Goal: Task Accomplishment & Management: Complete application form

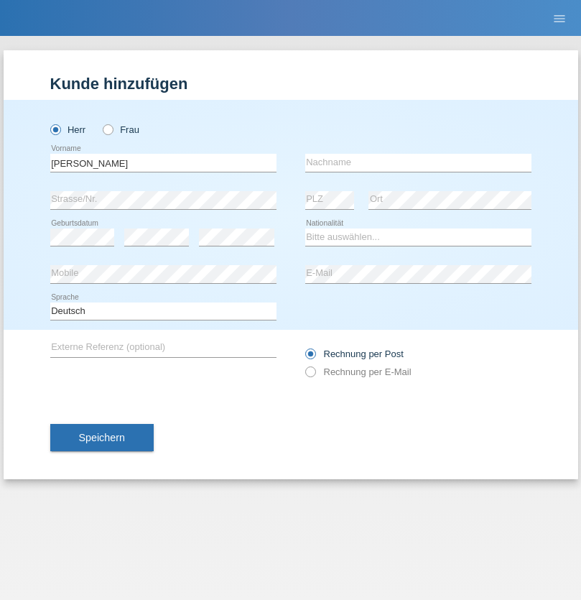
type input "Marcel"
click at [418, 162] on input "text" at bounding box center [418, 163] width 226 height 18
type input "[PERSON_NAME]"
select select "CH"
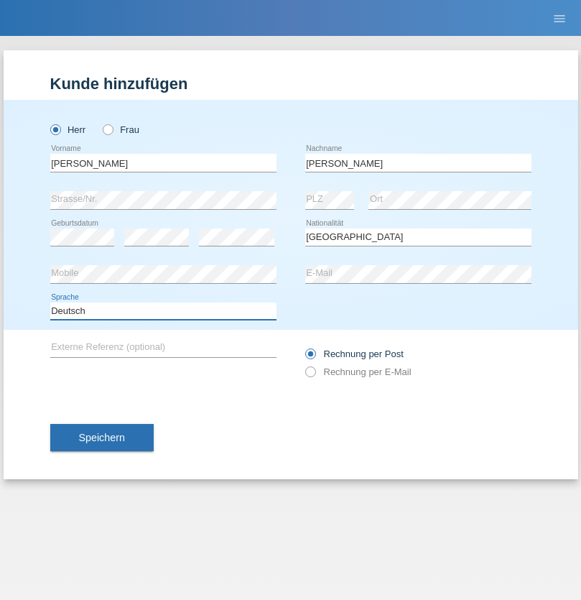
select select "en"
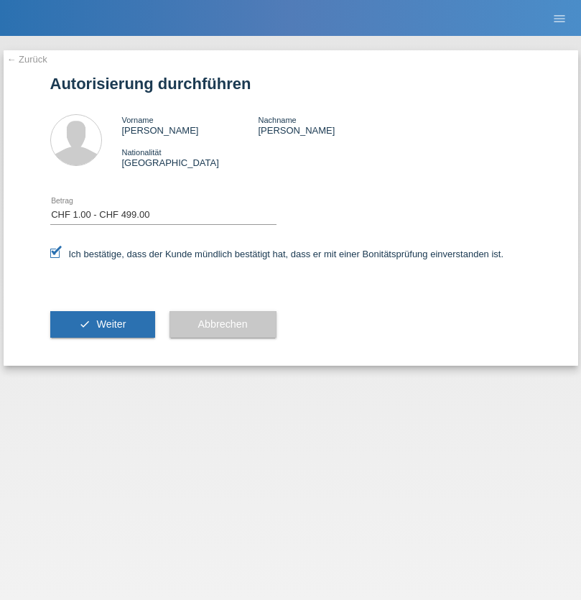
select select "1"
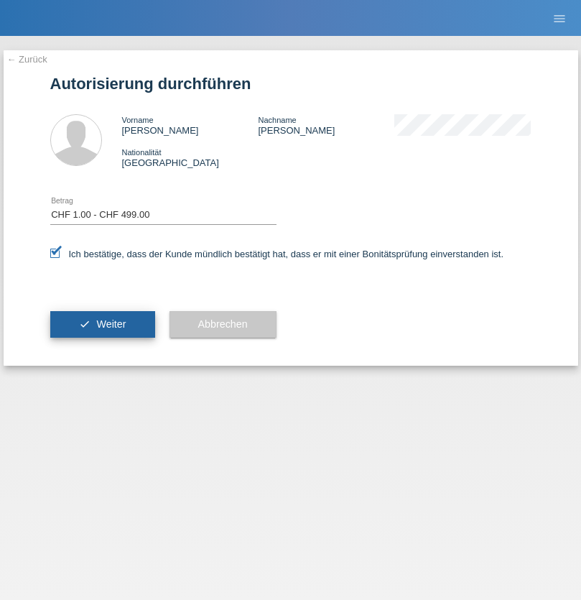
click at [102, 324] on span "Weiter" at bounding box center [110, 323] width 29 height 11
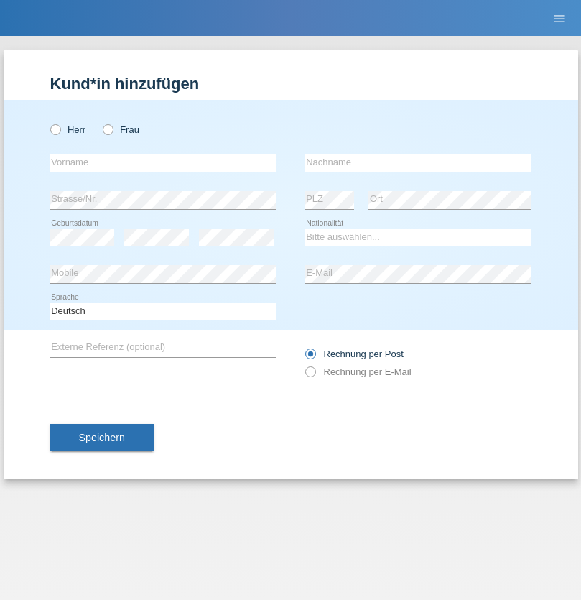
radio input "true"
click at [163, 162] on input "text" at bounding box center [163, 163] width 226 height 18
type input "[PERSON_NAME]"
click at [418, 162] on input "text" at bounding box center [418, 163] width 226 height 18
type input "[PERSON_NAME]"
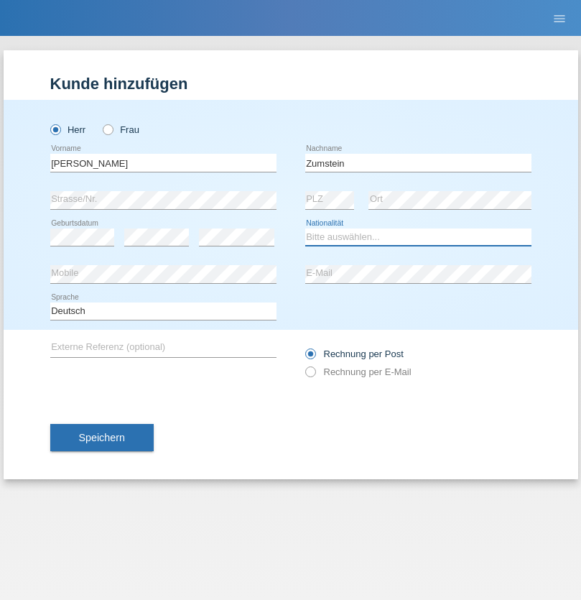
select select "CH"
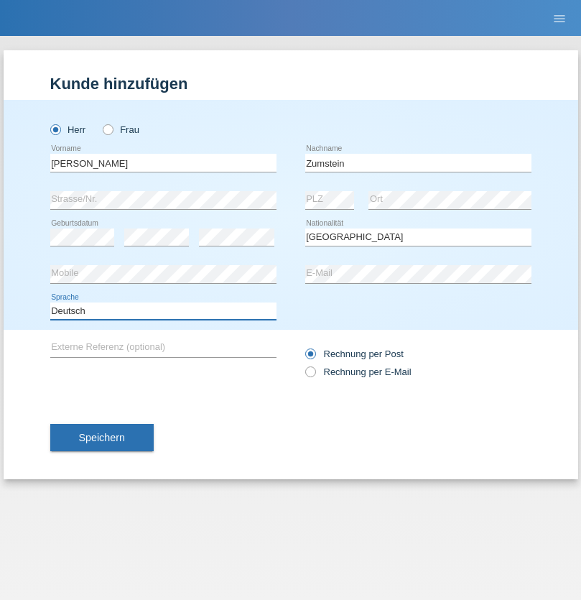
select select "en"
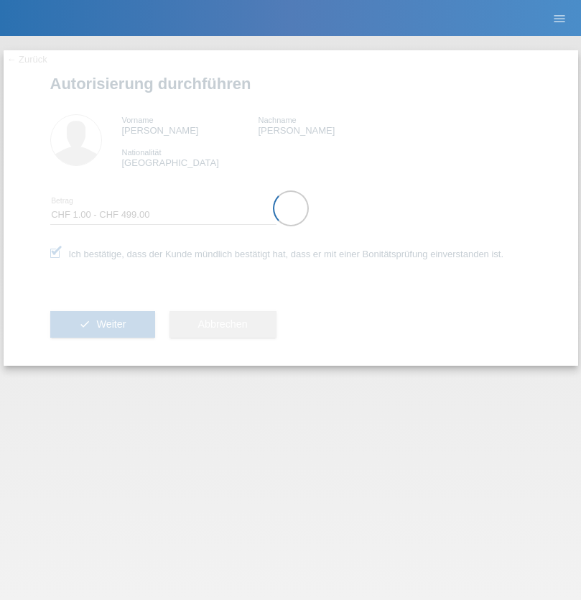
select select "1"
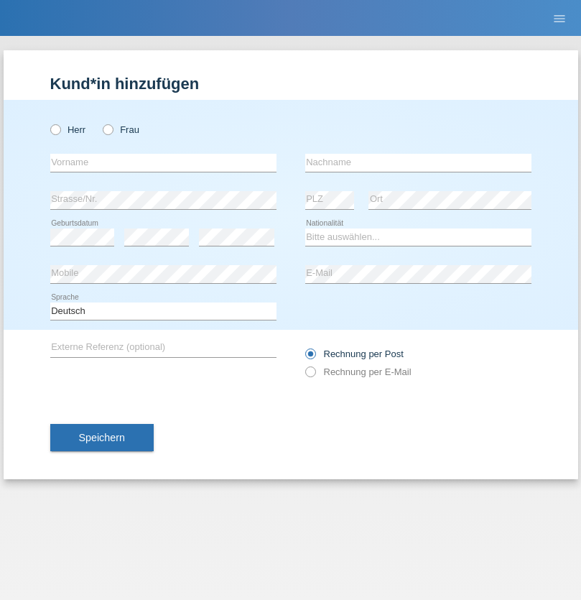
radio input "true"
click at [163, 162] on input "text" at bounding box center [163, 163] width 226 height 18
type input "naime"
click at [418, 162] on input "text" at bounding box center [418, 163] width 226 height 18
type input "llugiqi"
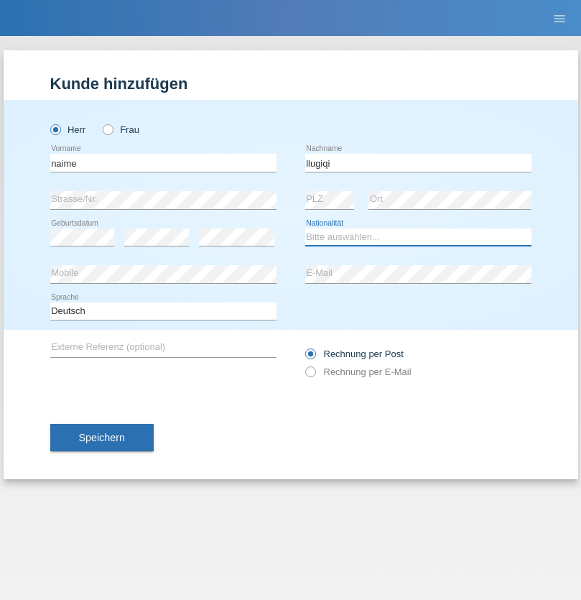
select select "CH"
radio input "true"
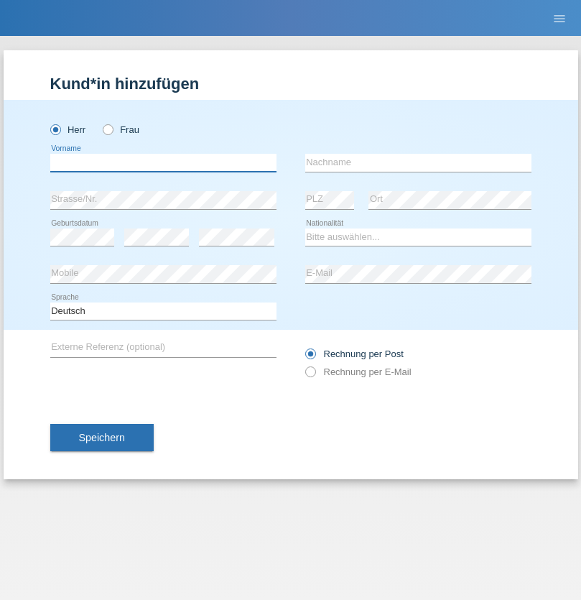
click at [163, 162] on input "text" at bounding box center [163, 163] width 226 height 18
type input "Shaban"
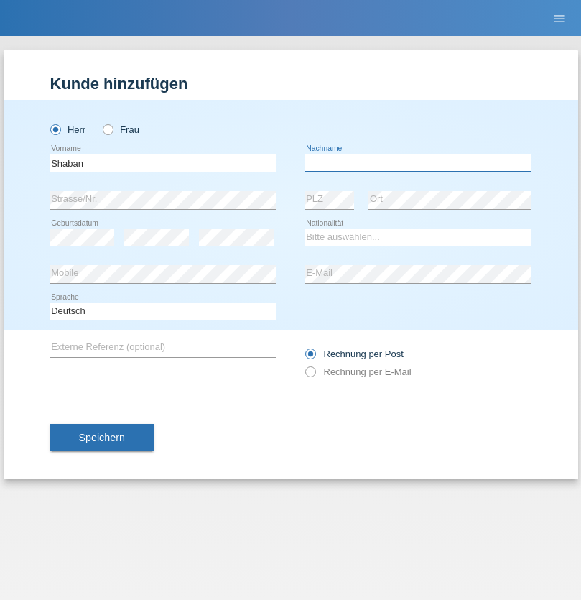
click at [418, 162] on input "text" at bounding box center [418, 163] width 226 height 18
type input "llugiqi"
select select "CH"
radio input "true"
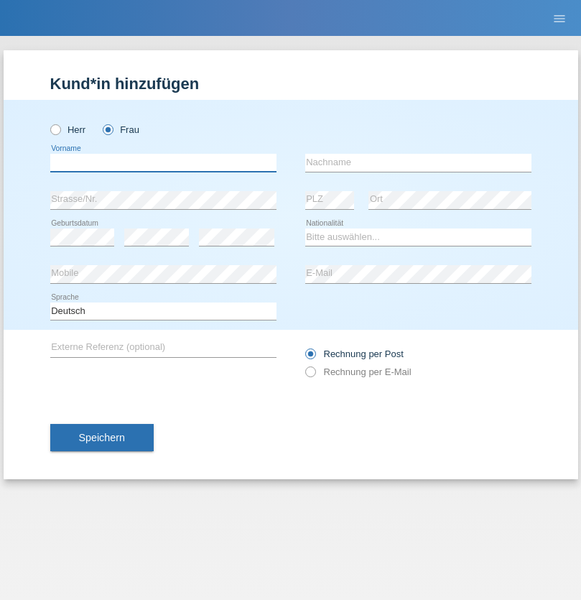
click at [163, 162] on input "text" at bounding box center [163, 163] width 226 height 18
type input "[PERSON_NAME]"
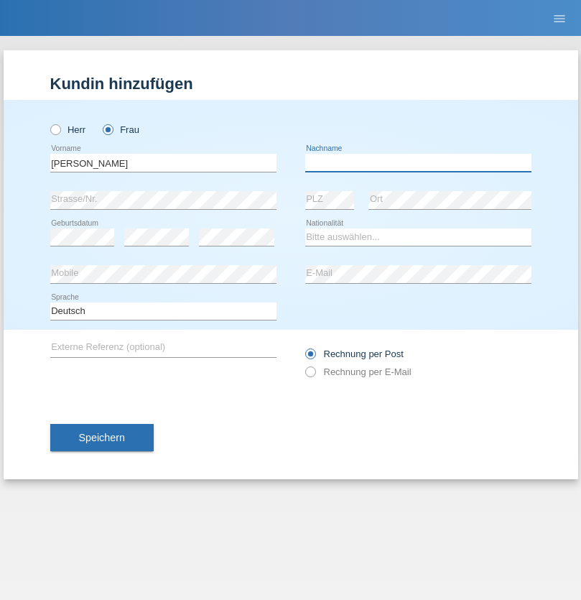
click at [418, 162] on input "text" at bounding box center [418, 163] width 226 height 18
type input "Zumstein"
select select "CH"
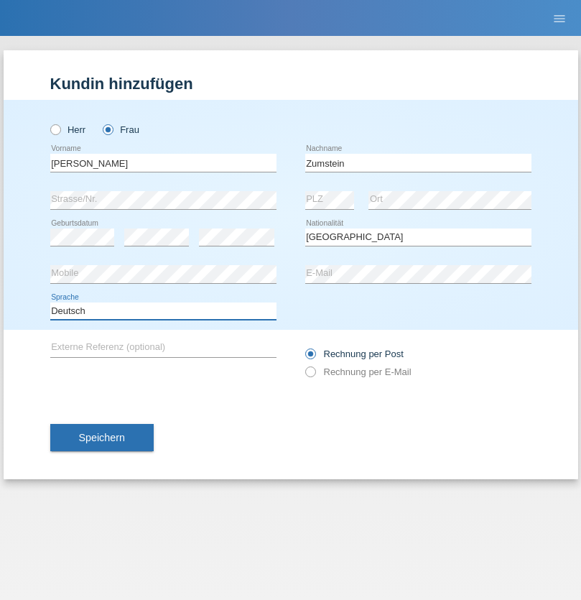
select select "en"
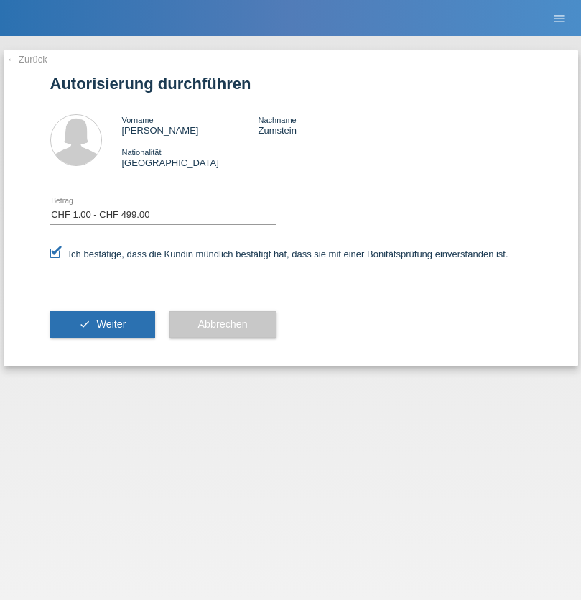
select select "1"
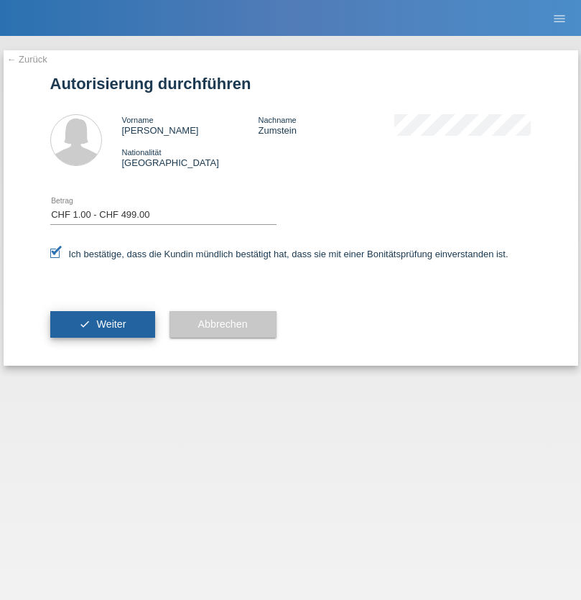
click at [102, 324] on span "Weiter" at bounding box center [110, 323] width 29 height 11
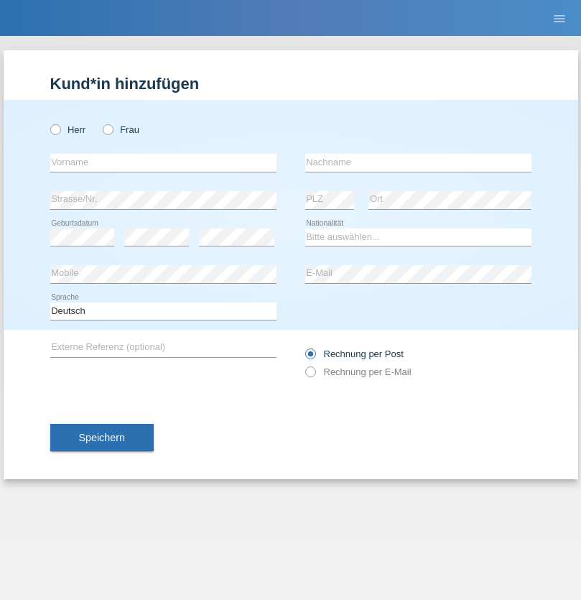
radio input "true"
click at [163, 162] on input "text" at bounding box center [163, 163] width 226 height 18
type input "Sokol"
click at [418, 162] on input "text" at bounding box center [418, 163] width 226 height 18
type input "Kryeziu"
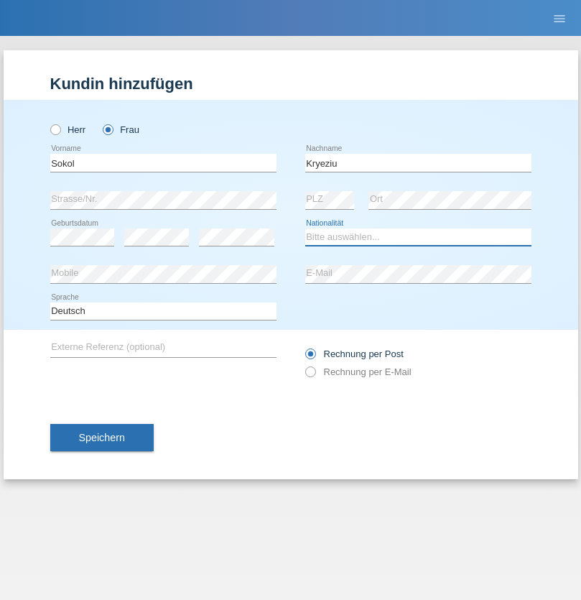
select select "XK"
select select "C"
select select "01"
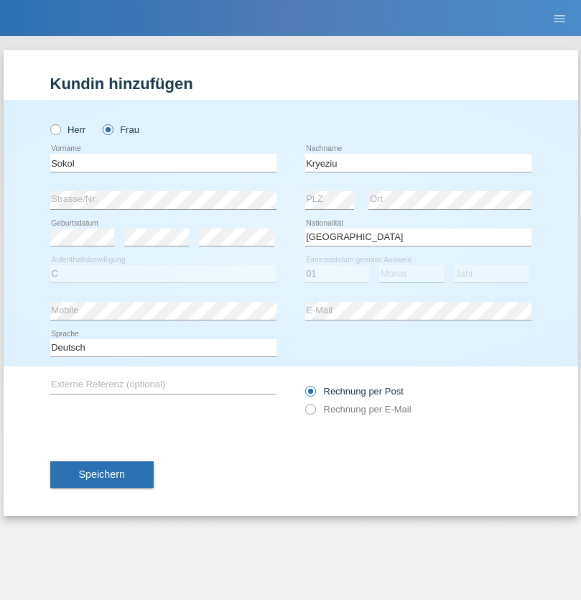
select select "01"
select select "2019"
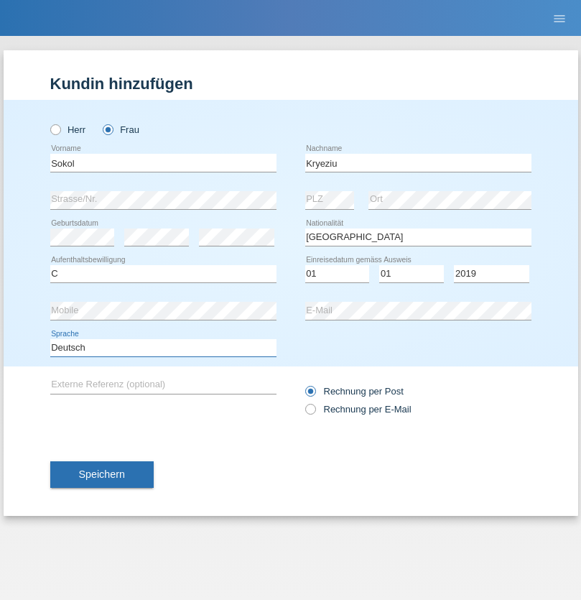
select select "en"
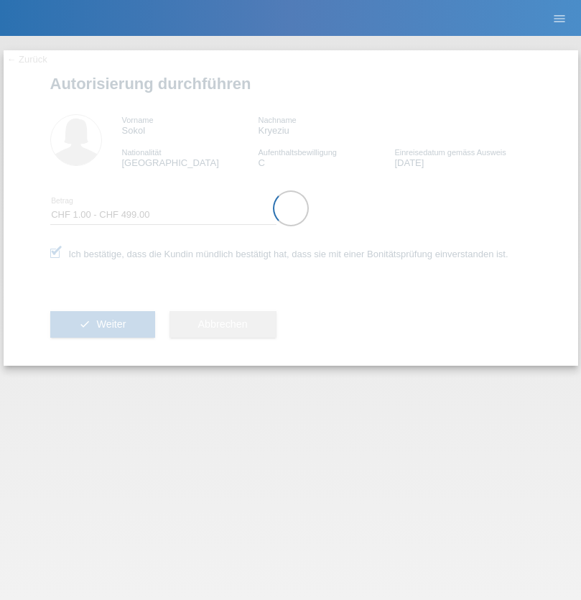
select select "1"
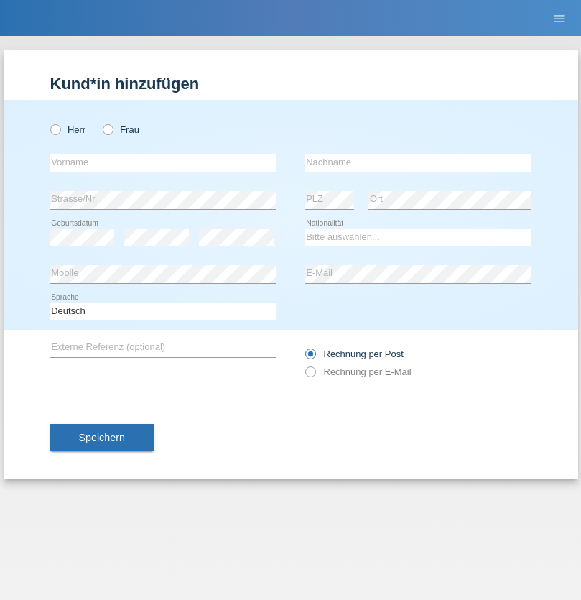
radio input "true"
click at [163, 162] on input "text" at bounding box center [163, 163] width 226 height 18
type input "Sacha"
click at [418, 162] on input "text" at bounding box center [418, 163] width 226 height 18
type input "Roud"
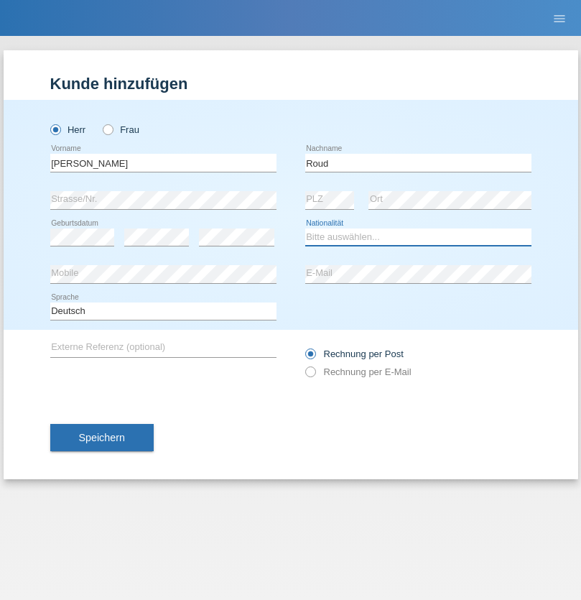
select select "CH"
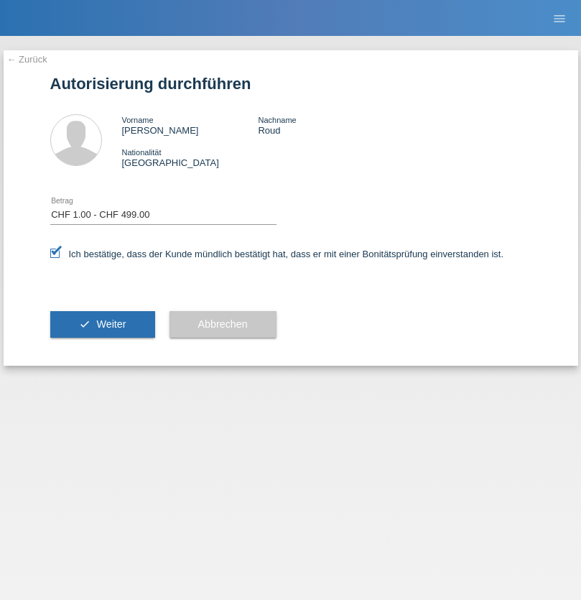
select select "1"
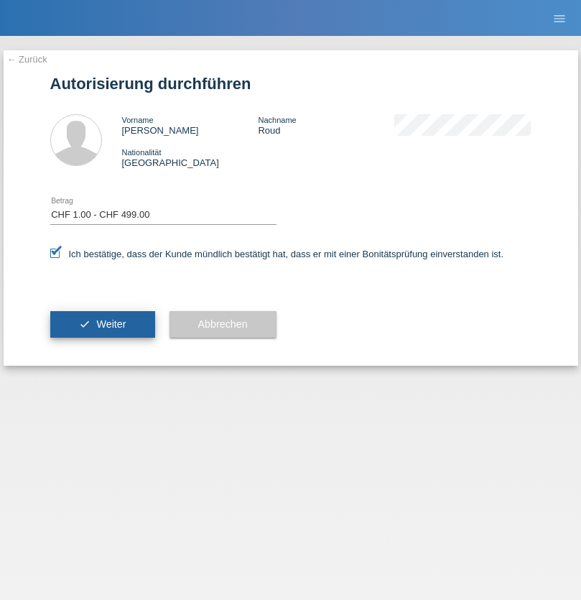
click at [102, 324] on span "Weiter" at bounding box center [110, 323] width 29 height 11
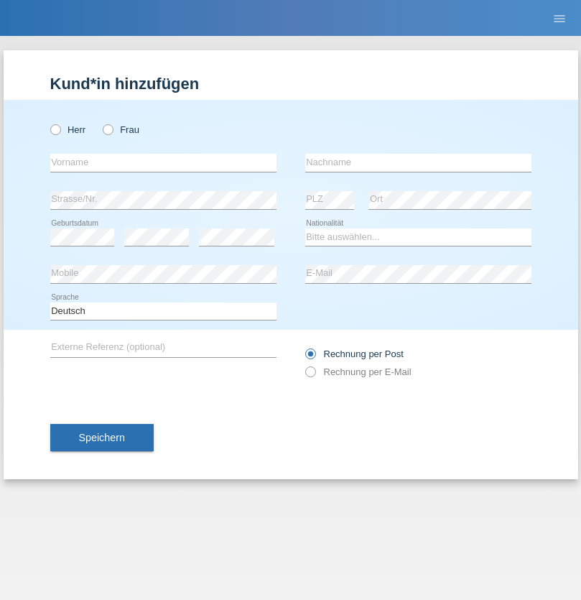
radio input "true"
click at [163, 162] on input "text" at bounding box center [163, 163] width 226 height 18
type input "Menderime"
click at [418, 162] on input "text" at bounding box center [418, 163] width 226 height 18
type input "Kryeziu"
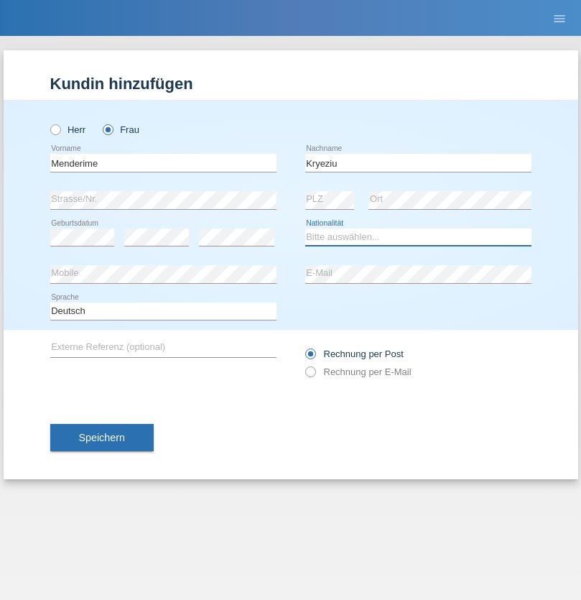
select select "XK"
select select "C"
select select "27"
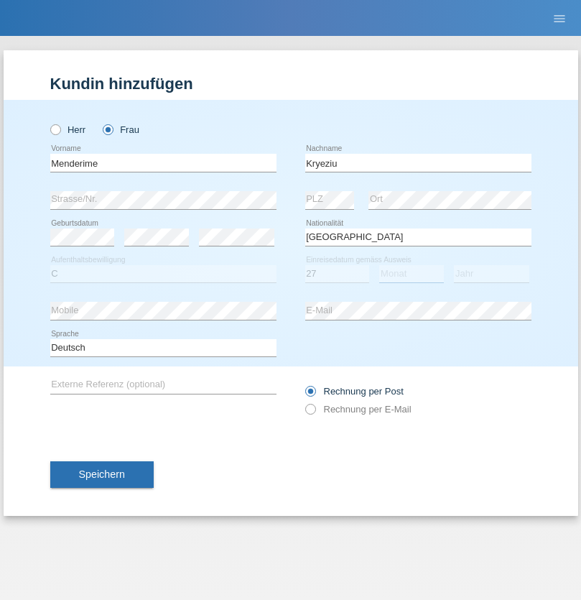
select select "11"
select select "1999"
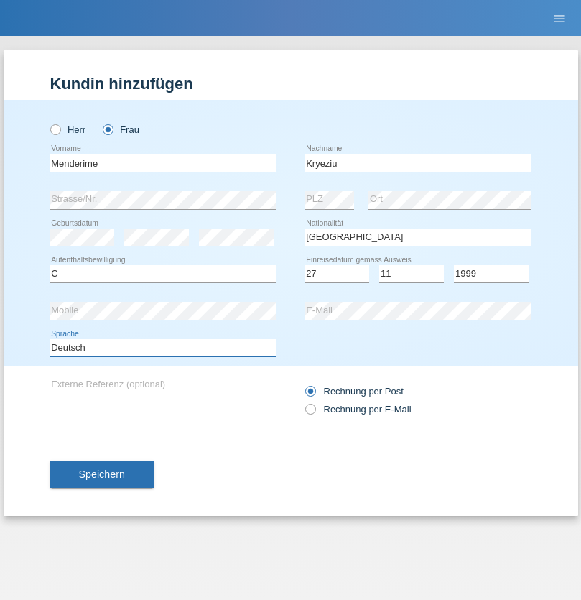
select select "en"
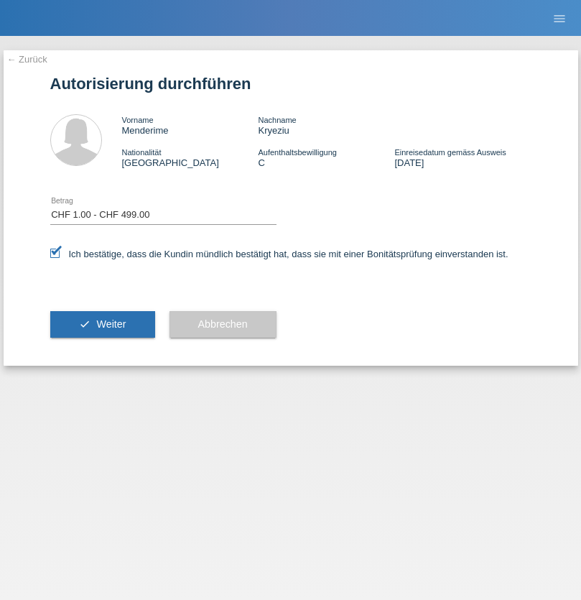
select select "1"
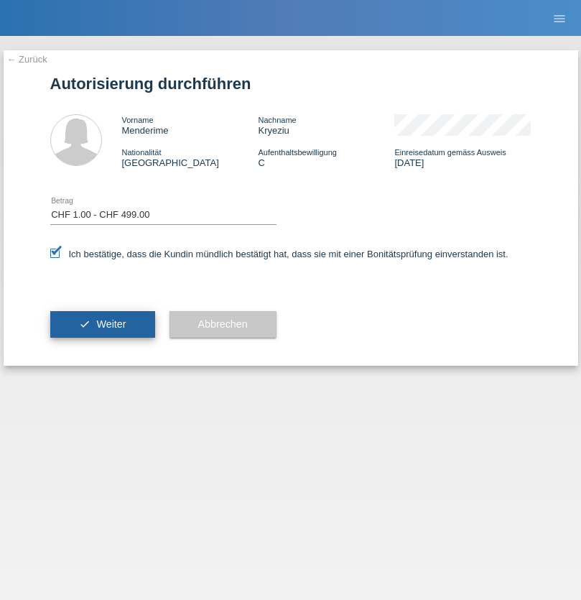
click at [102, 324] on span "Weiter" at bounding box center [110, 323] width 29 height 11
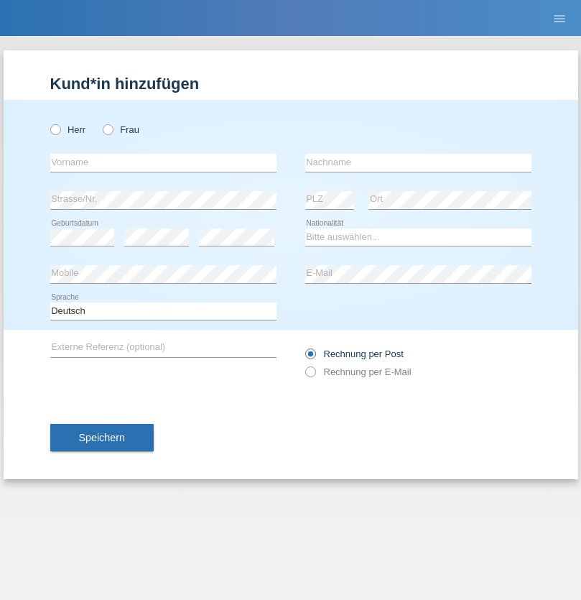
radio input "true"
click at [163, 162] on input "text" at bounding box center [163, 163] width 226 height 18
type input "Ristic"
click at [418, 162] on input "text" at bounding box center [418, 163] width 226 height 18
type input "Marko"
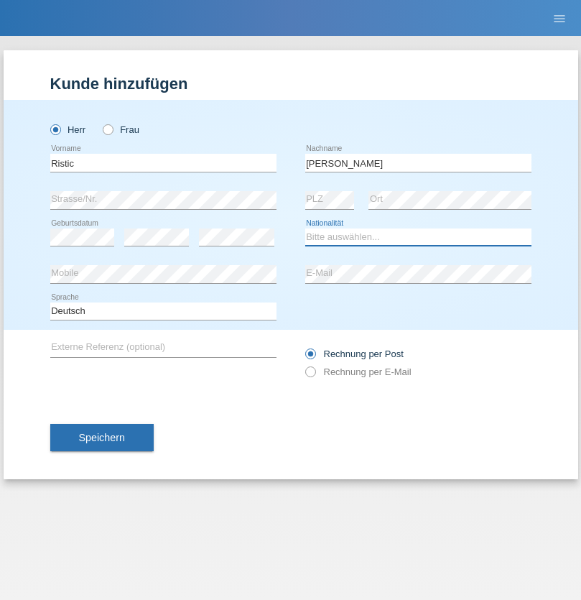
select select "RS"
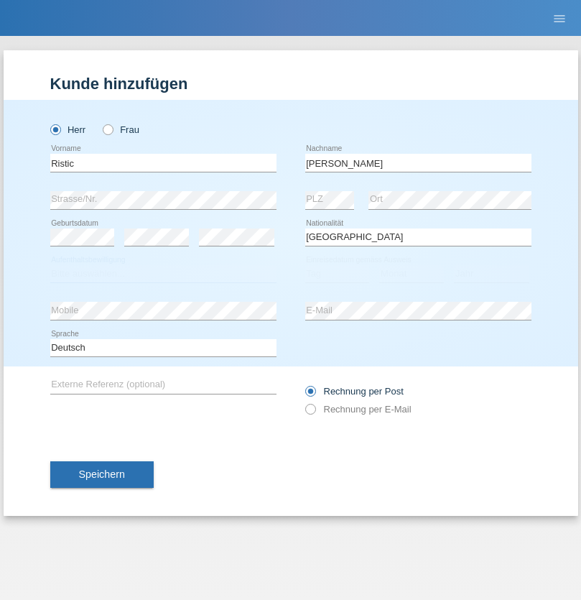
select select "C"
select select "06"
select select "05"
select select "2004"
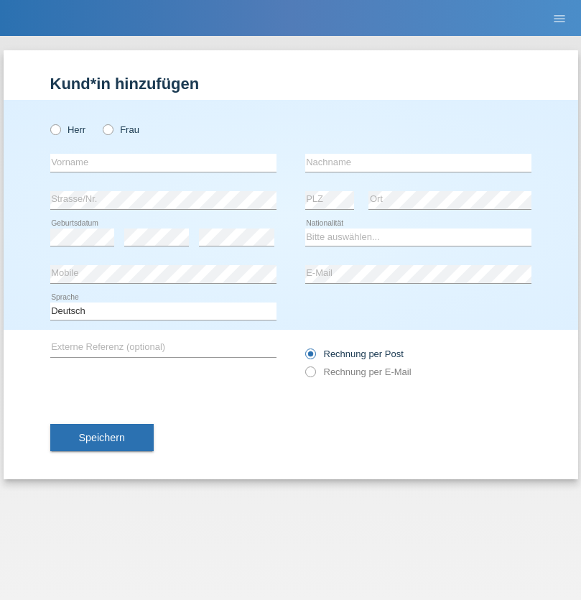
radio input "true"
click at [163, 162] on input "text" at bounding box center [163, 163] width 226 height 18
type input "Silvia"
click at [418, 162] on input "text" at bounding box center [418, 163] width 226 height 18
type input "Patera"
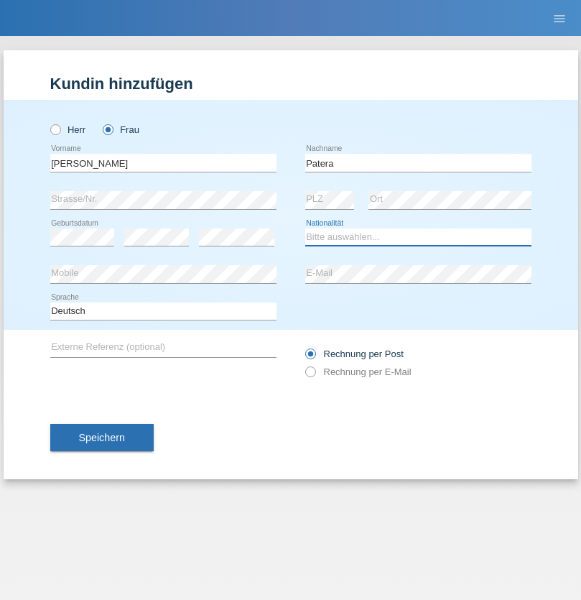
select select "CH"
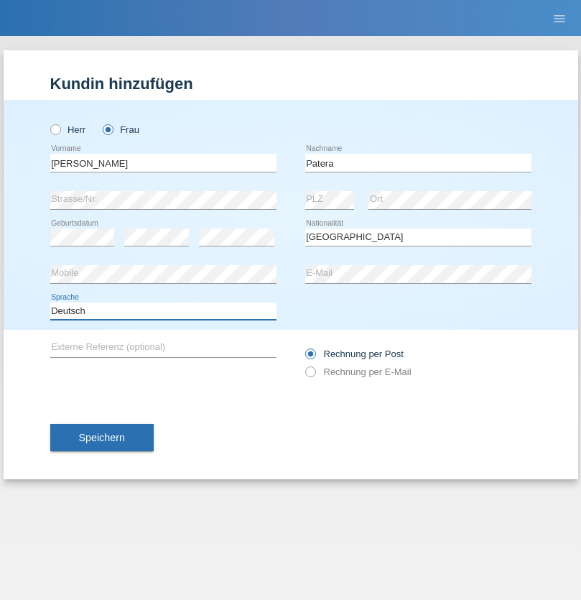
select select "en"
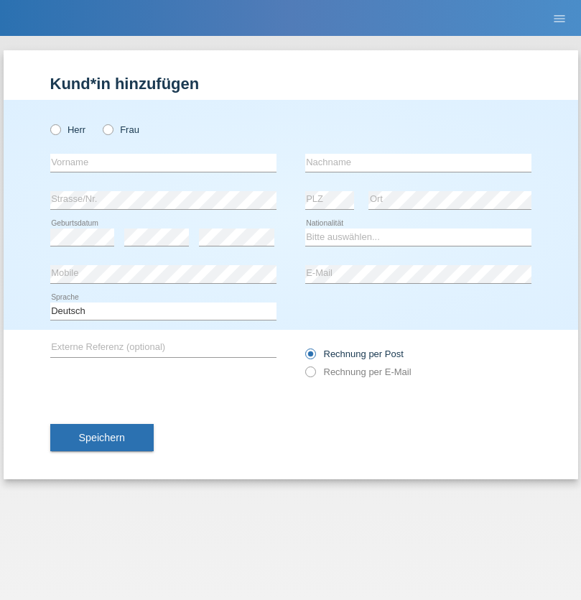
radio input "true"
click at [163, 162] on input "text" at bounding box center [163, 163] width 226 height 18
type input "Champing"
click at [418, 162] on input "text" at bounding box center [418, 163] width 226 height 18
type input "Malonga"
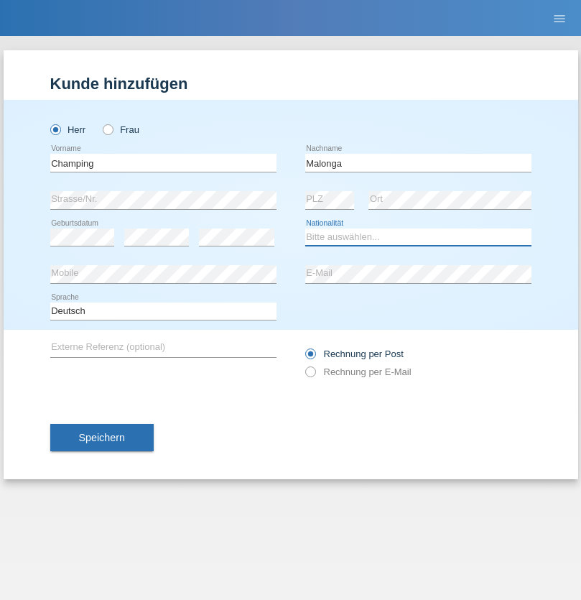
select select "CH"
radio input "true"
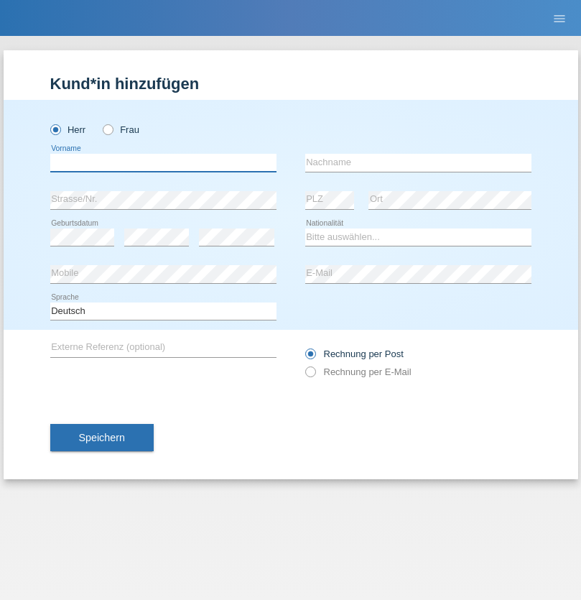
click at [163, 162] on input "text" at bounding box center [163, 163] width 226 height 18
type input "Djordjevic"
click at [418, 162] on input "text" at bounding box center [418, 163] width 226 height 18
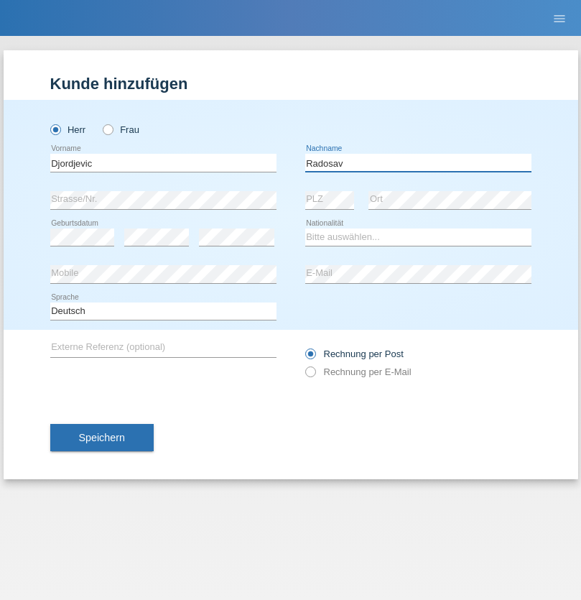
type input "Radosav"
select select "RS"
select select "C"
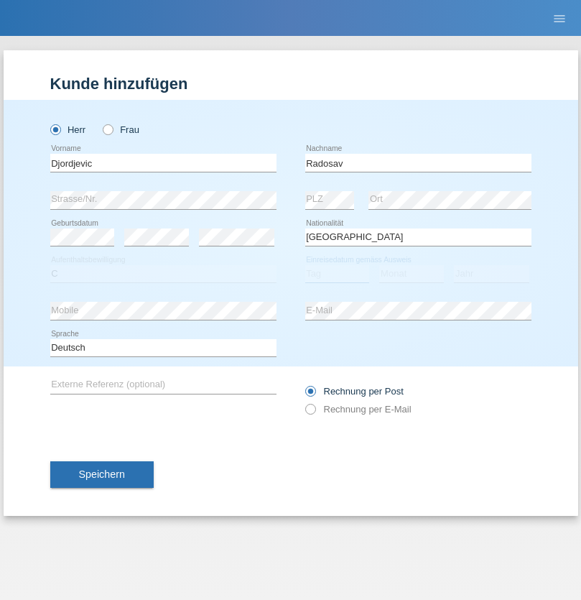
select select "10"
select select "03"
select select "1989"
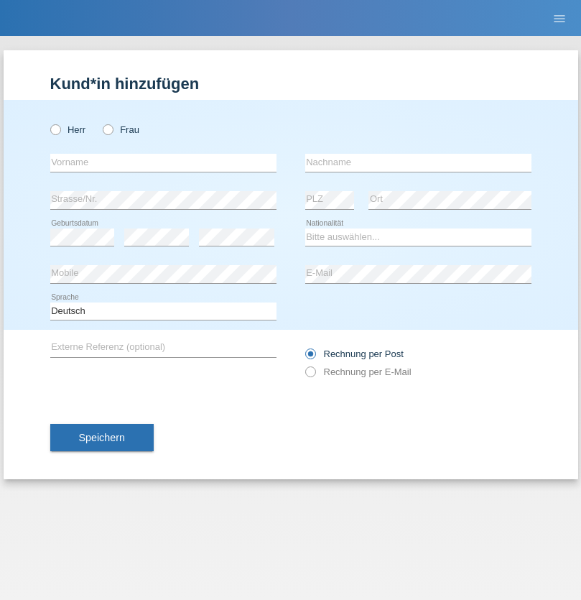
radio input "true"
click at [163, 162] on input "text" at bounding box center [163, 163] width 226 height 18
type input "[PERSON_NAME]"
click at [418, 162] on input "text" at bounding box center [418, 163] width 226 height 18
type input "Sakhi"
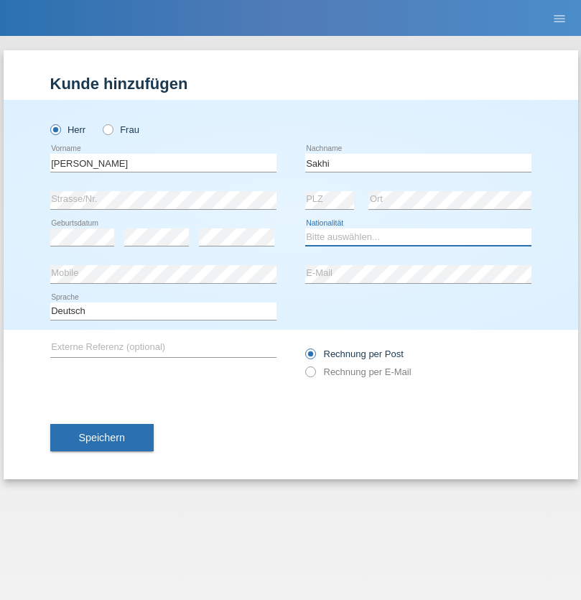
select select "IT"
select select "C"
select select "24"
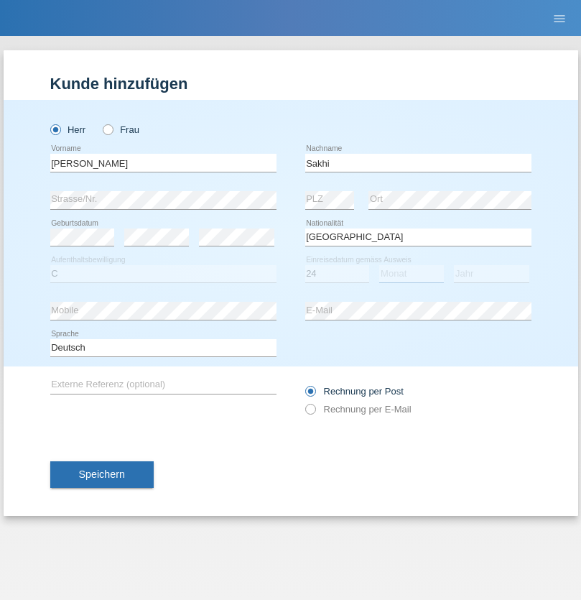
select select "10"
select select "2021"
